Goal: Check status

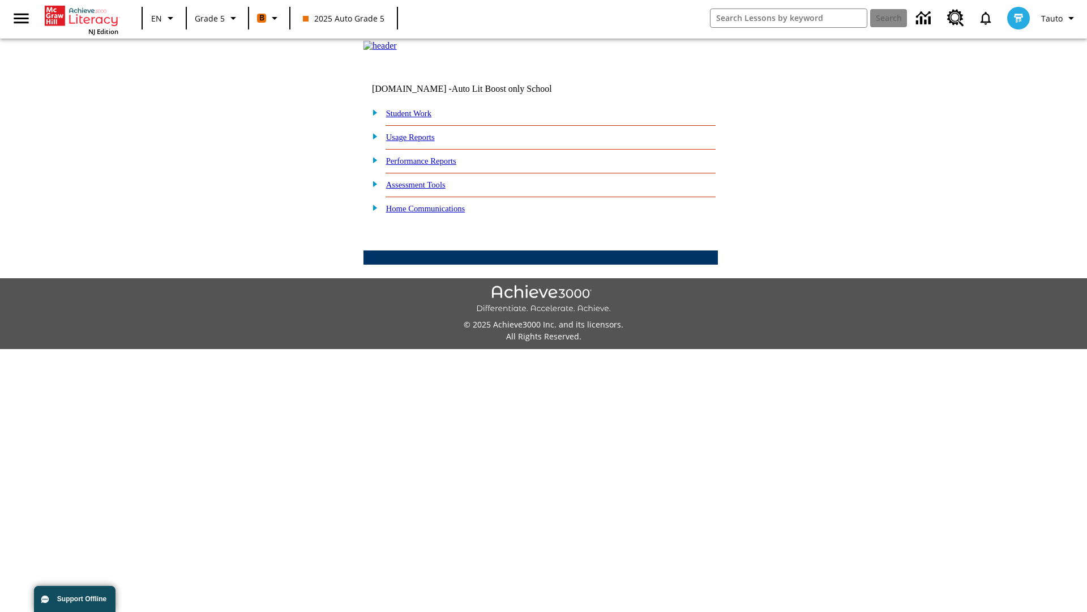
click at [416, 118] on link "Student Work" at bounding box center [408, 113] width 45 height 9
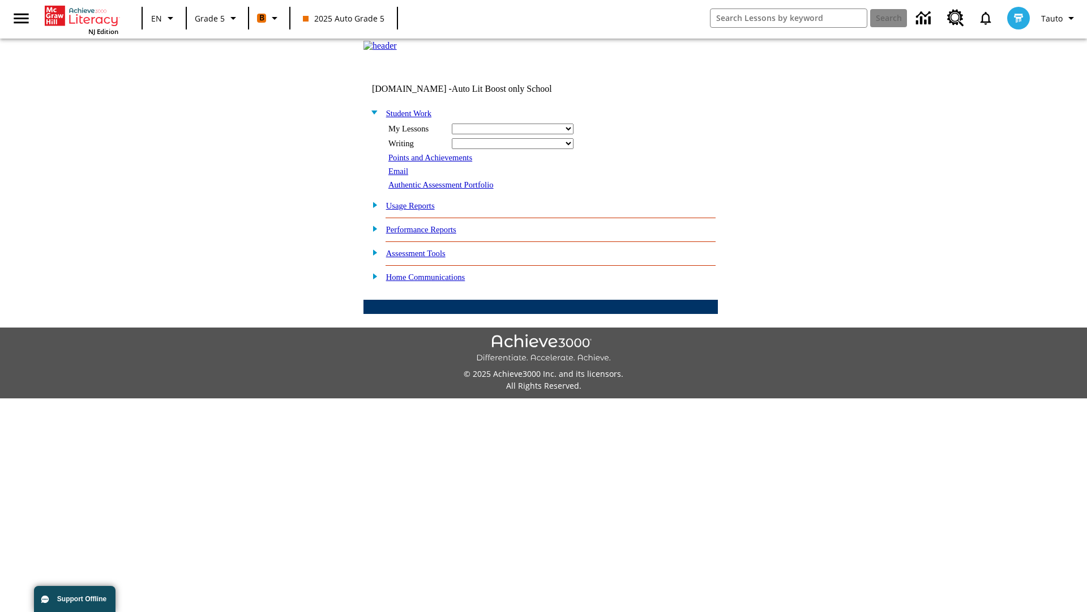
select select "/options/reports/?report_id=12&atype=21&section=2"
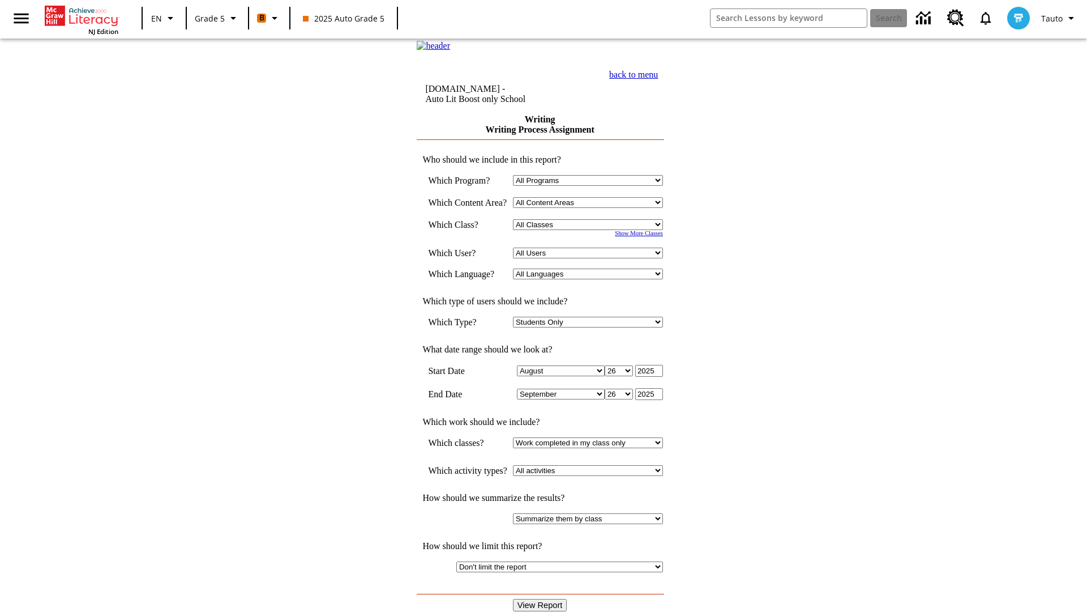
select select "11133131"
